Goal: Transaction & Acquisition: Purchase product/service

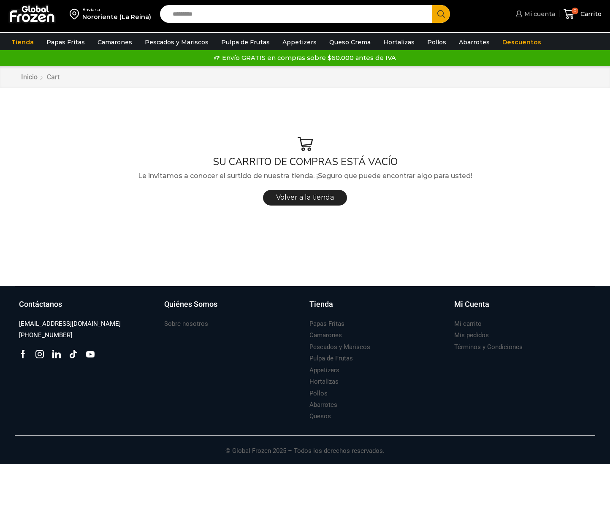
click at [540, 19] on link "Mi cuenta" at bounding box center [533, 13] width 41 height 17
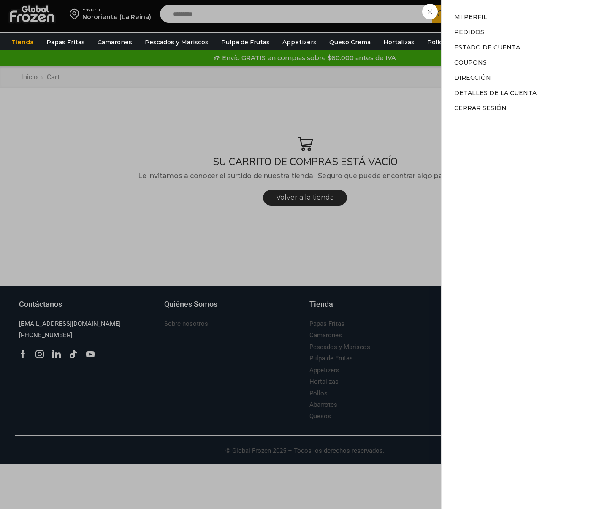
click at [513, 22] on div "Mi cuenta Mi cuenta Mi perfil Pedidos Descargas Estado de Cuenta Coupons Direcc…" at bounding box center [533, 13] width 41 height 17
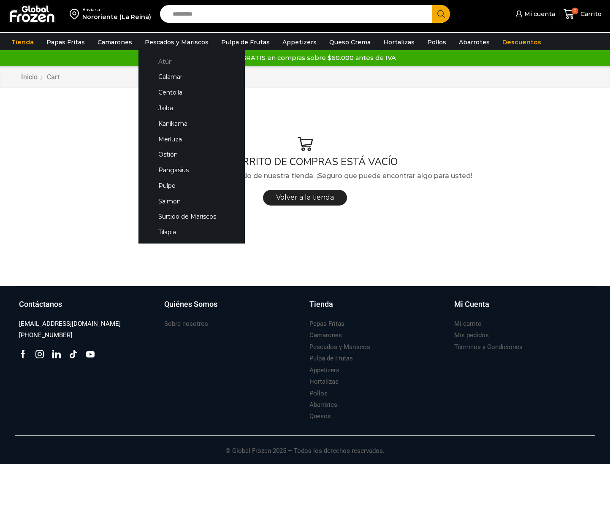
click at [169, 58] on link "Atún" at bounding box center [191, 62] width 89 height 16
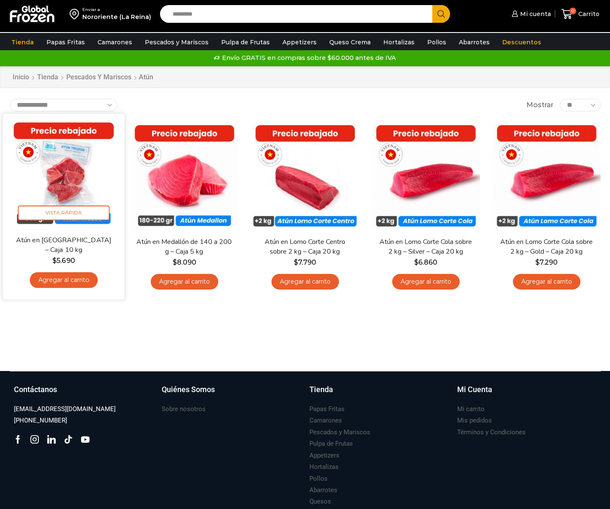
click at [73, 287] on link "Agregar al carrito" at bounding box center [64, 280] width 68 height 16
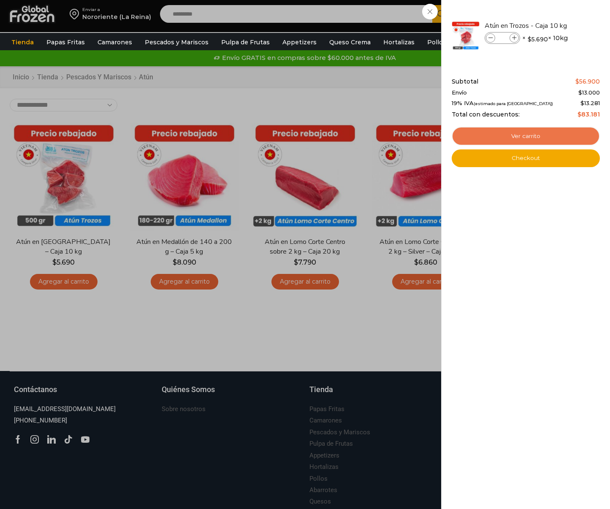
click at [540, 135] on link "Ver carrito" at bounding box center [526, 136] width 148 height 19
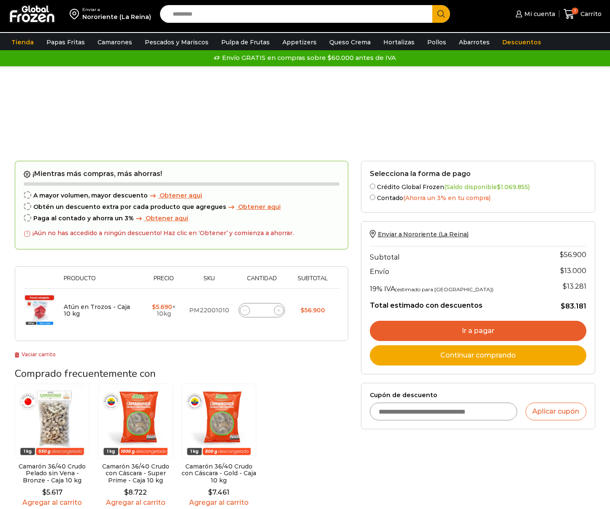
click at [375, 197] on label "Contado (Ahorra un 3% en tu compra)" at bounding box center [478, 197] width 217 height 9
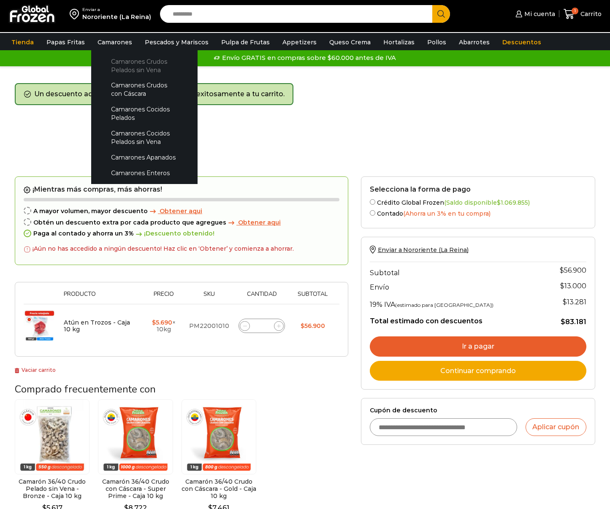
click at [136, 74] on link "Camarones Crudos Pelados sin Vena" at bounding box center [144, 66] width 89 height 24
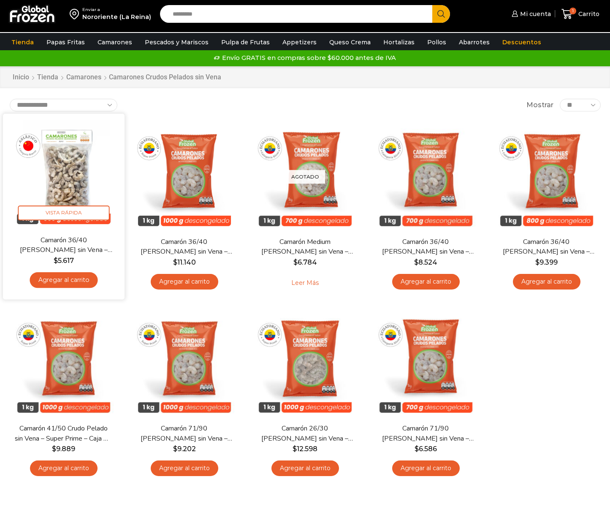
click at [79, 279] on link "Agregar al carrito" at bounding box center [64, 280] width 68 height 16
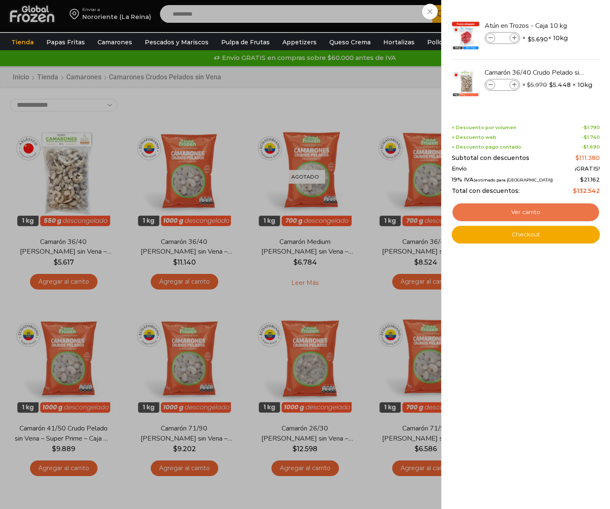
click at [530, 212] on link "Ver carrito" at bounding box center [526, 212] width 148 height 19
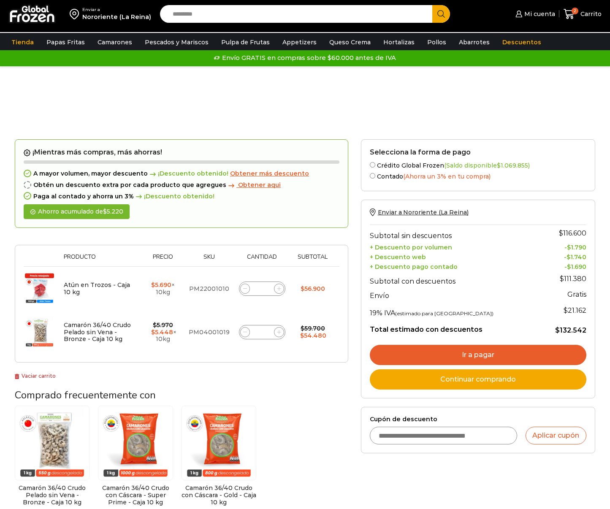
click at [512, 358] on link "Ir a pagar" at bounding box center [478, 355] width 217 height 20
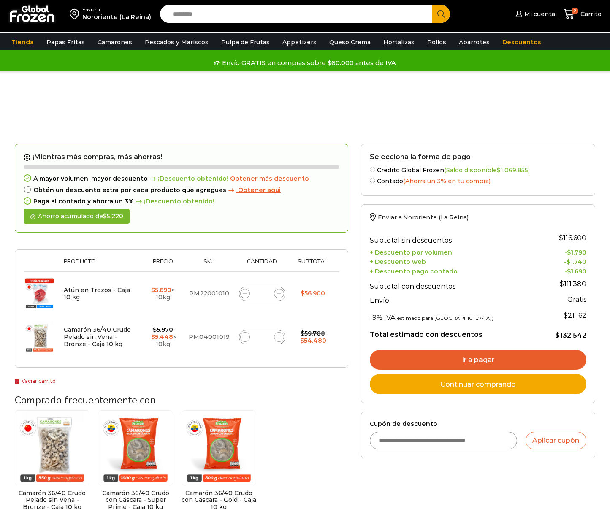
scroll to position [99, 0]
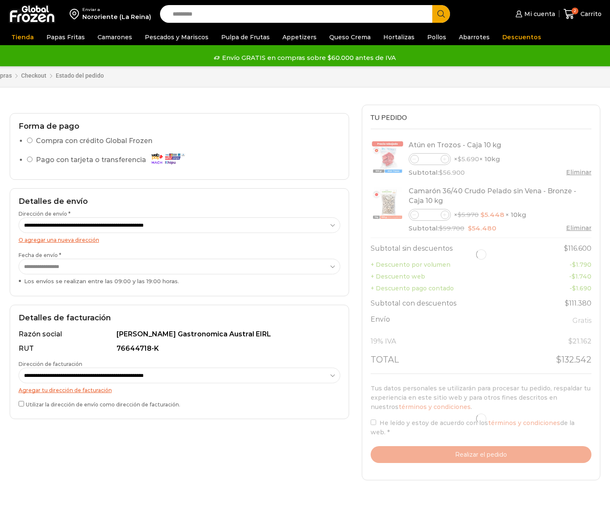
select select "*"
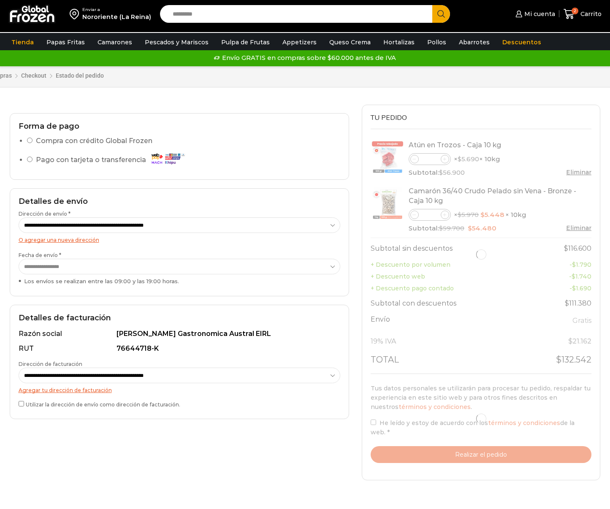
click at [193, 270] on select "**********" at bounding box center [180, 267] width 322 height 16
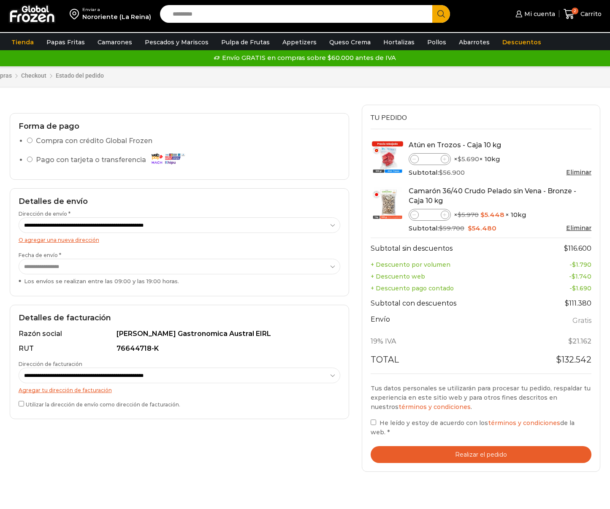
click at [420, 446] on button "Realizar el pedido" at bounding box center [481, 454] width 221 height 17
